Goal: Transaction & Acquisition: Purchase product/service

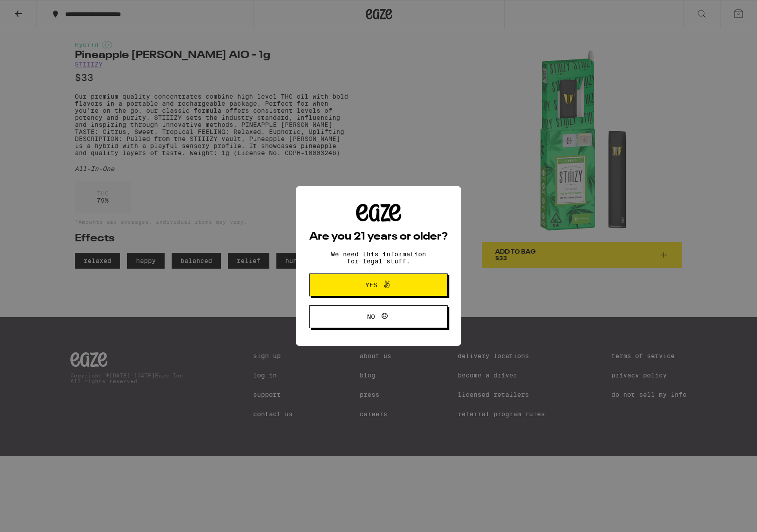
click at [388, 324] on button "No" at bounding box center [379, 316] width 138 height 23
click at [358, 283] on span "Yes" at bounding box center [378, 284] width 67 height 11
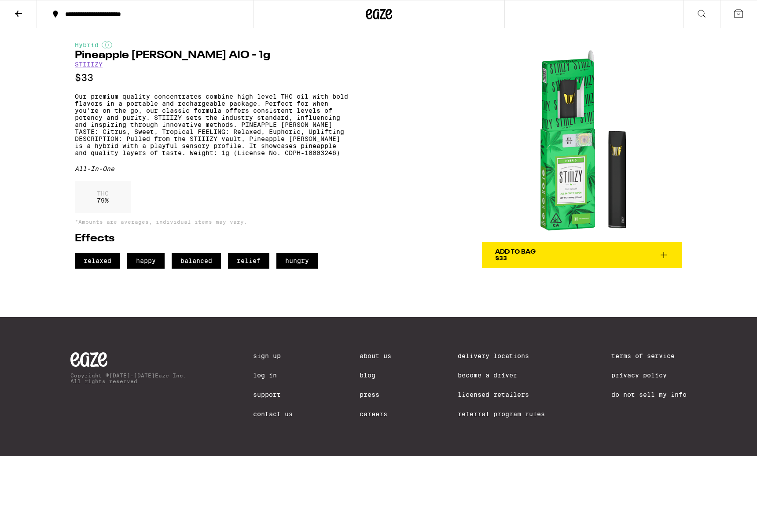
click at [84, 67] on link "STIIIZY" at bounding box center [89, 64] width 28 height 7
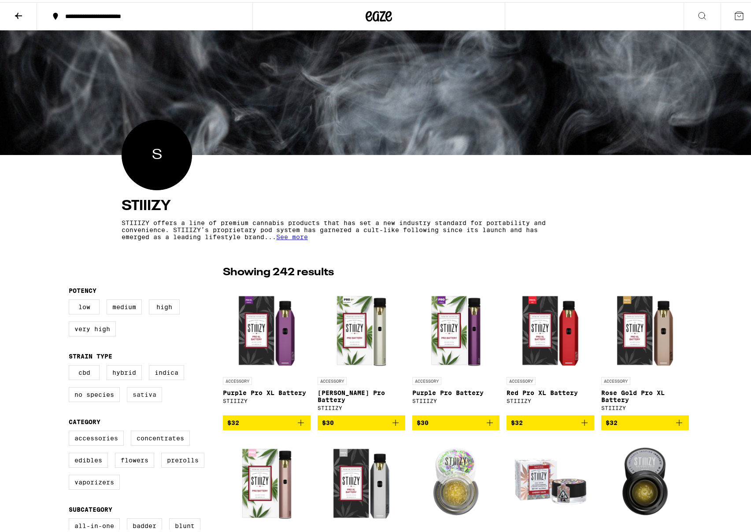
click at [132, 395] on label "Sativa" at bounding box center [144, 392] width 35 height 15
click at [71, 365] on input "Sativa" at bounding box center [70, 364] width 0 height 0
checkbox input "true"
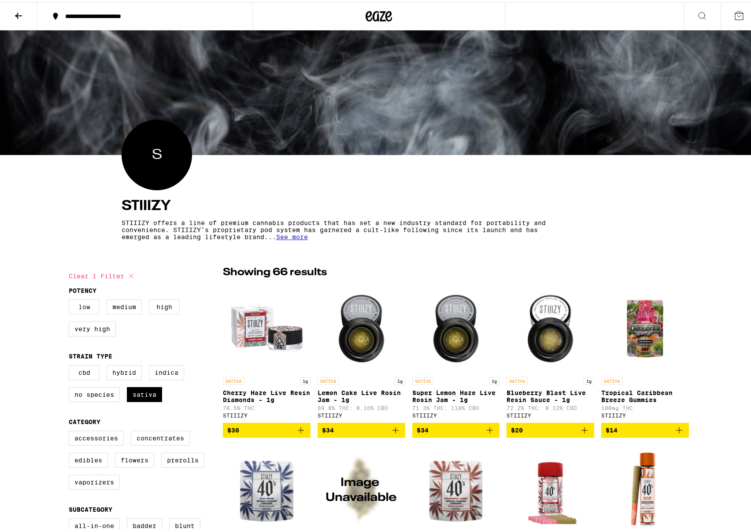
click at [91, 303] on label "Low" at bounding box center [84, 304] width 31 height 15
click at [71, 299] on input "Low" at bounding box center [70, 299] width 0 height 0
checkbox input "true"
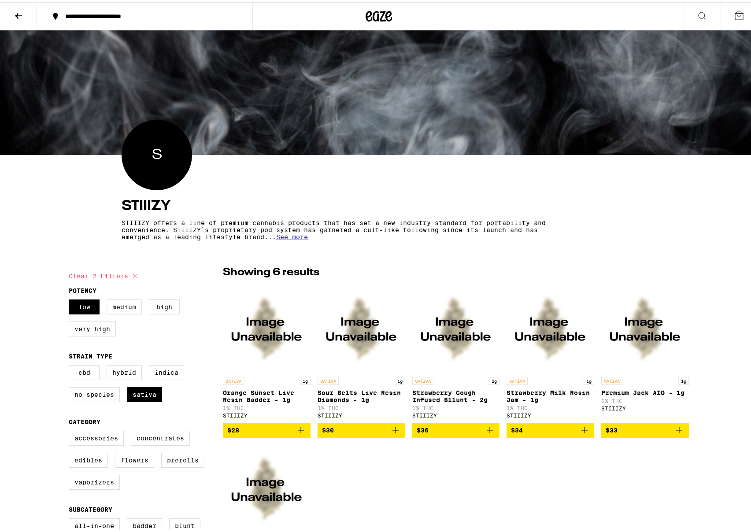
click at [127, 306] on label "Medium" at bounding box center [124, 304] width 35 height 15
click at [71, 299] on input "Medium" at bounding box center [70, 299] width 0 height 0
checkbox input "true"
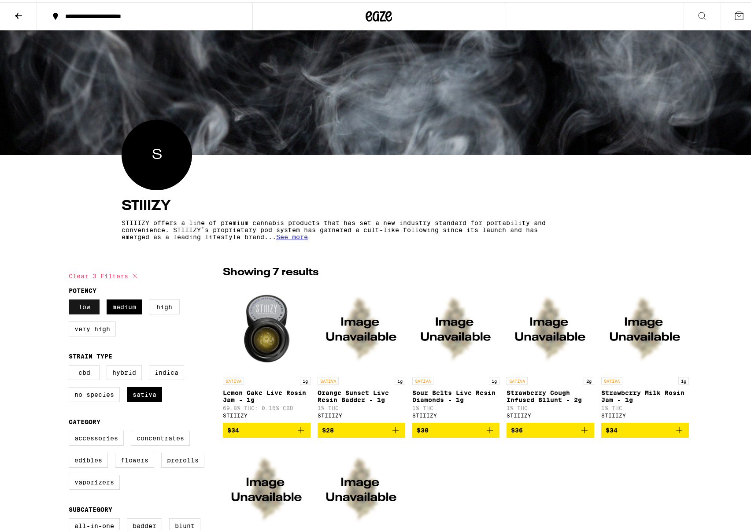
click at [84, 305] on label "Low" at bounding box center [84, 304] width 31 height 15
click at [71, 299] on input "Low" at bounding box center [70, 299] width 0 height 0
checkbox input "false"
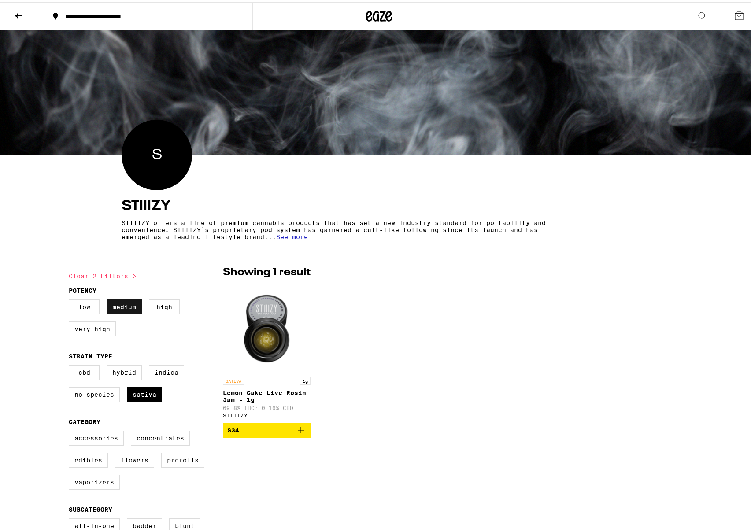
click at [111, 306] on label "Medium" at bounding box center [124, 304] width 35 height 15
click at [71, 299] on input "Medium" at bounding box center [70, 299] width 0 height 0
checkbox input "false"
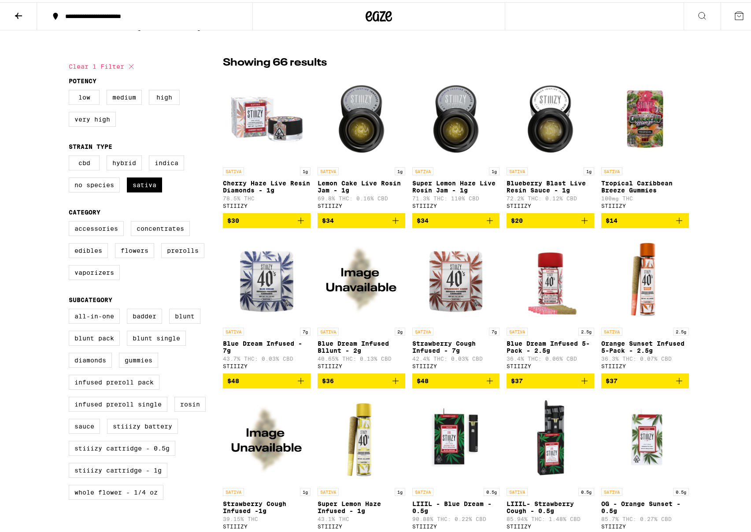
scroll to position [498, 0]
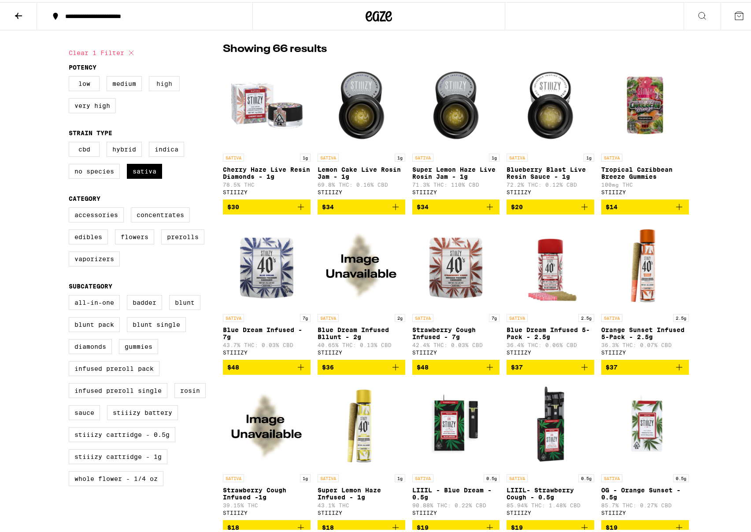
scroll to position [0, 0]
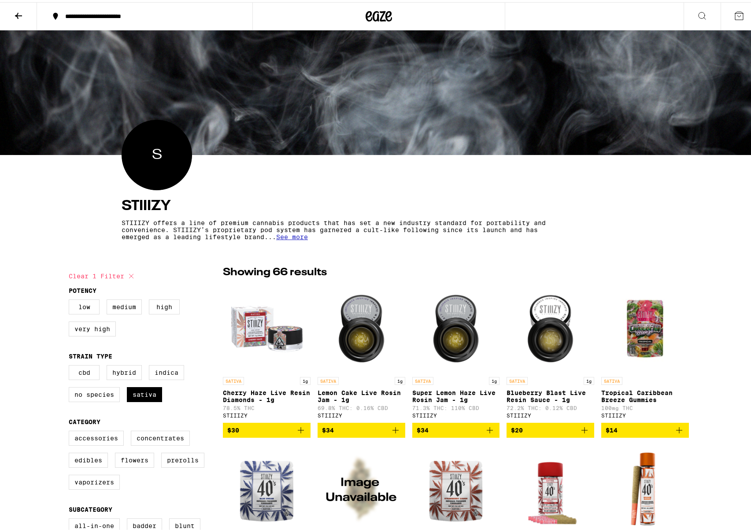
click at [701, 13] on button at bounding box center [701, 14] width 37 height 28
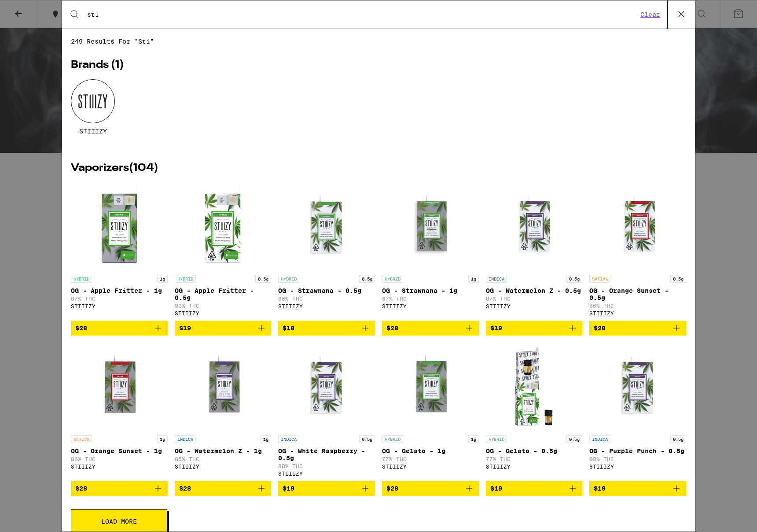
type input "sti"
click at [90, 104] on div at bounding box center [93, 101] width 44 height 44
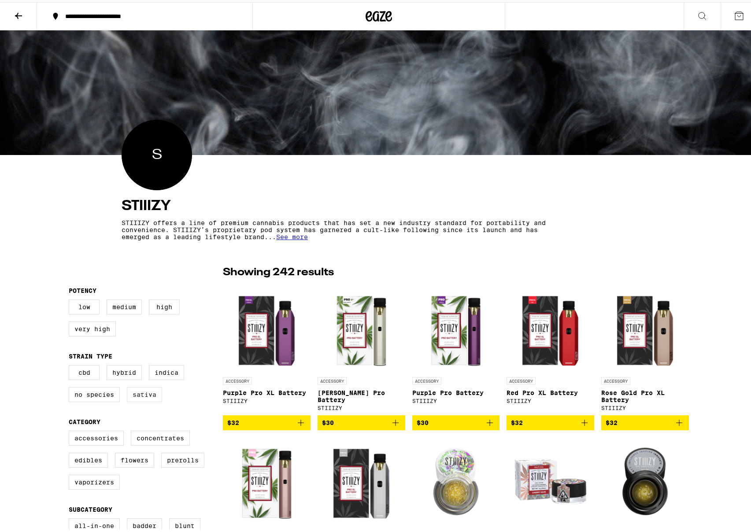
click at [140, 397] on label "Sativa" at bounding box center [144, 392] width 35 height 15
click at [71, 365] on input "Sativa" at bounding box center [70, 364] width 0 height 0
checkbox input "true"
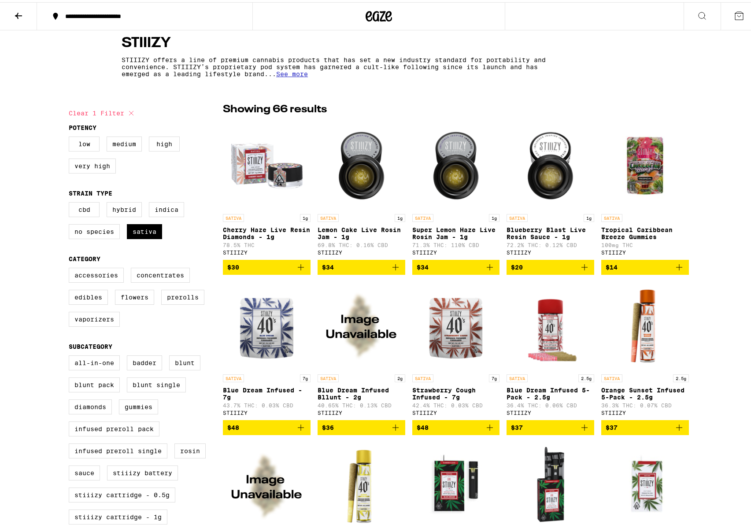
scroll to position [169, 0]
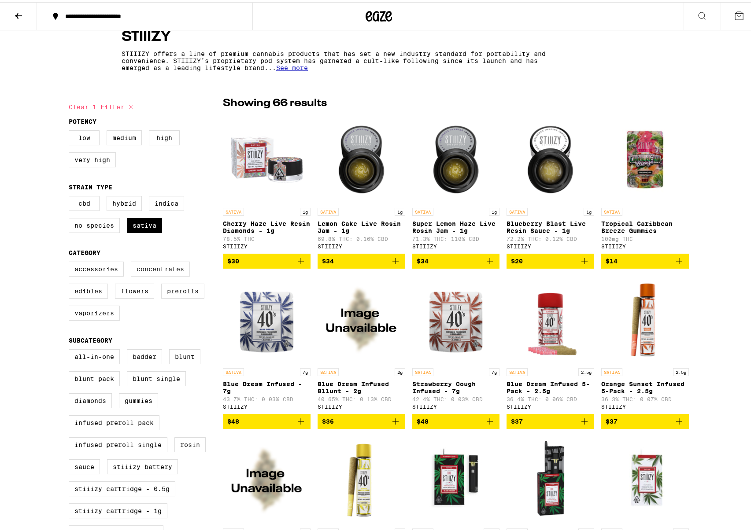
click at [151, 274] on label "Concentrates" at bounding box center [160, 266] width 59 height 15
click at [71, 261] on input "Concentrates" at bounding box center [70, 261] width 0 height 0
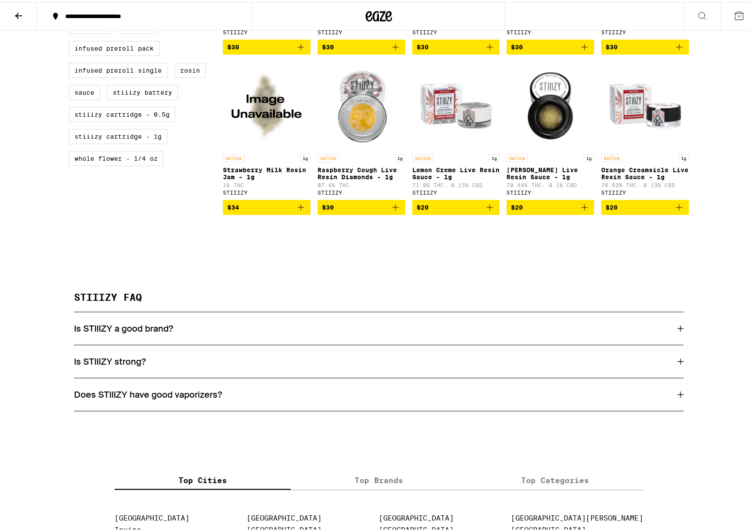
scroll to position [221, 0]
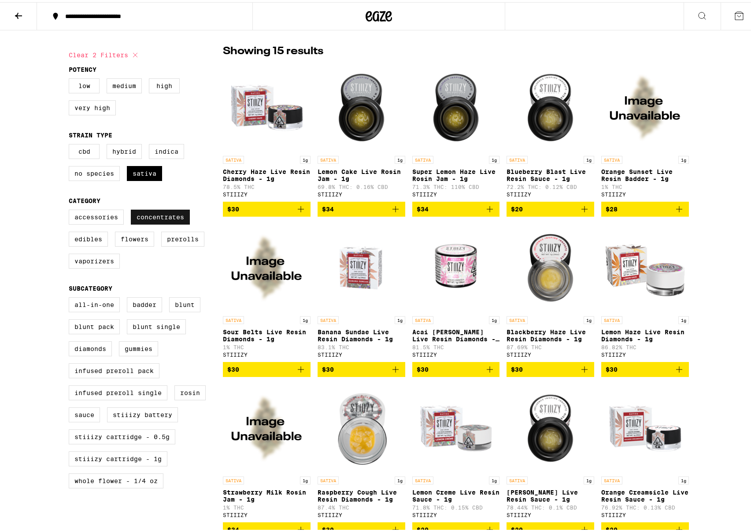
click at [155, 222] on label "Concentrates" at bounding box center [160, 214] width 59 height 15
click at [71, 209] on input "Concentrates" at bounding box center [70, 209] width 0 height 0
checkbox input "false"
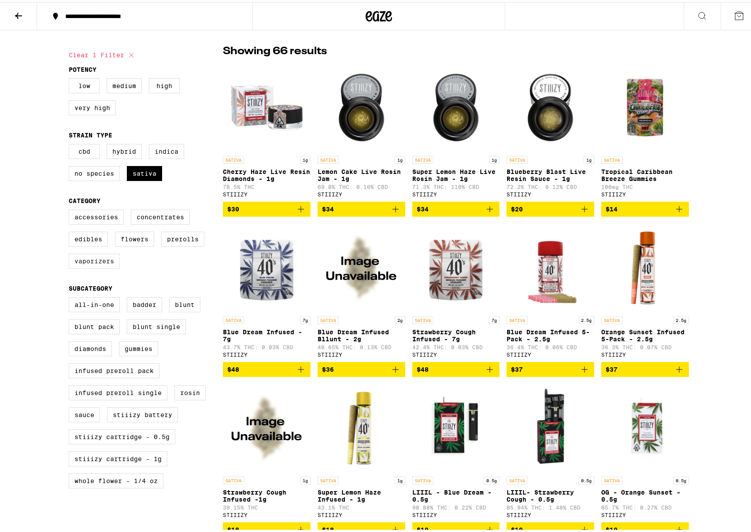
click at [94, 263] on label "Vaporizers" at bounding box center [94, 258] width 51 height 15
click at [71, 209] on input "Vaporizers" at bounding box center [70, 209] width 0 height 0
checkbox input "true"
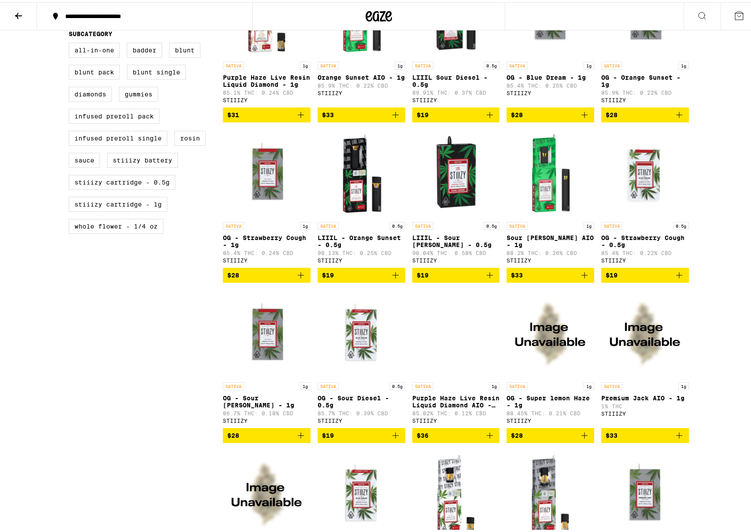
scroll to position [432, 0]
